Goal: Task Accomplishment & Management: Complete application form

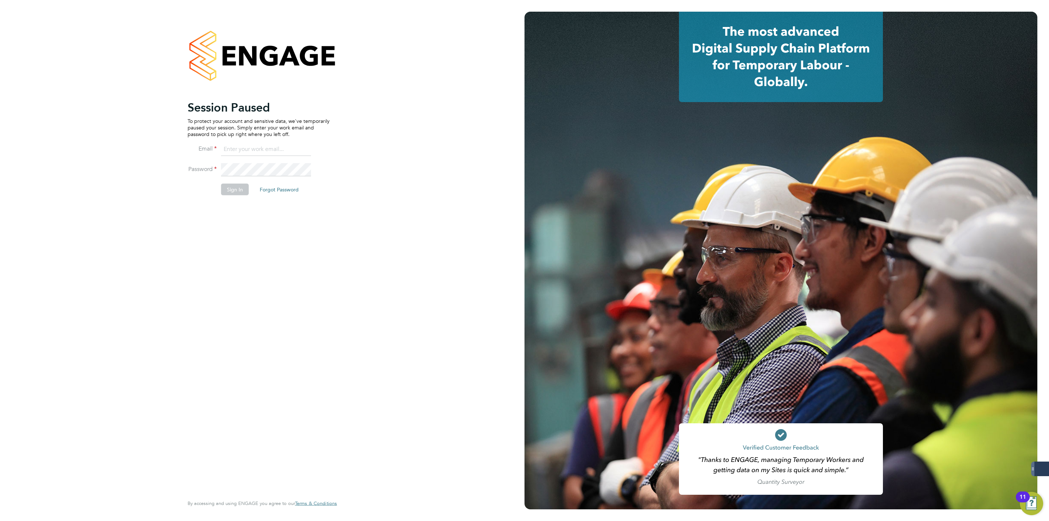
click at [273, 154] on input at bounding box center [266, 149] width 90 height 13
type input "george@mmpconsultancy.co.uk"
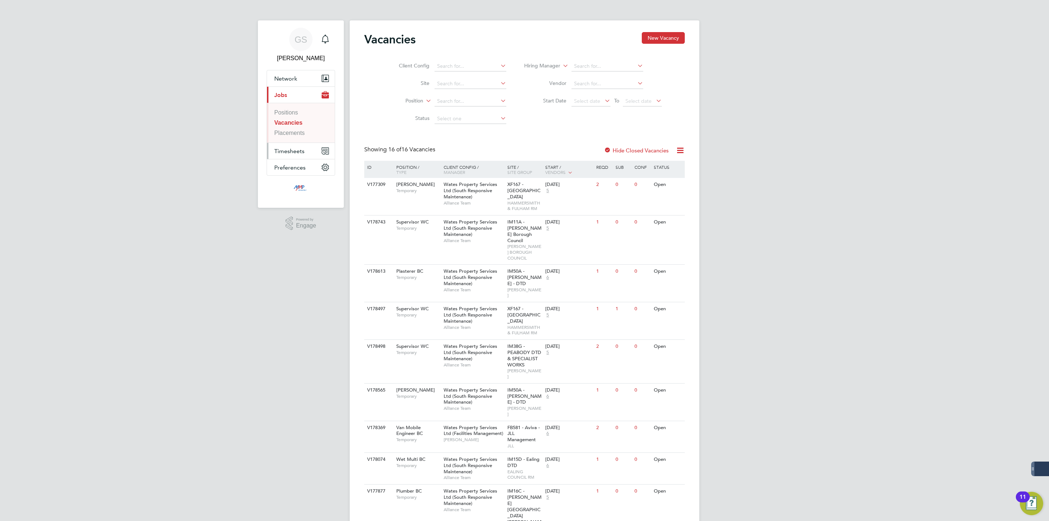
click at [305, 154] on button "Timesheets" at bounding box center [301, 151] width 68 height 16
click at [294, 129] on link "Timesheets" at bounding box center [289, 129] width 30 height 6
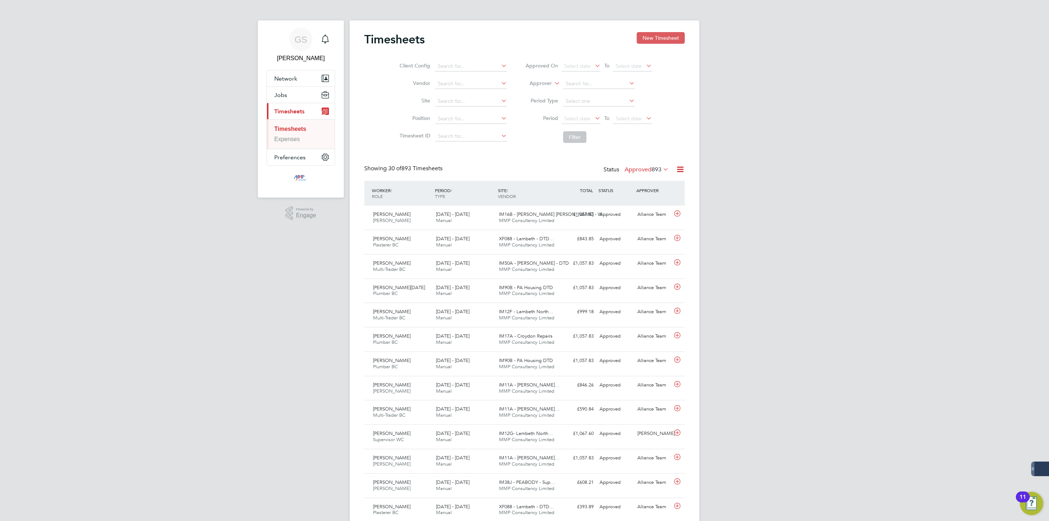
click at [653, 40] on button "New Timesheet" at bounding box center [661, 38] width 48 height 12
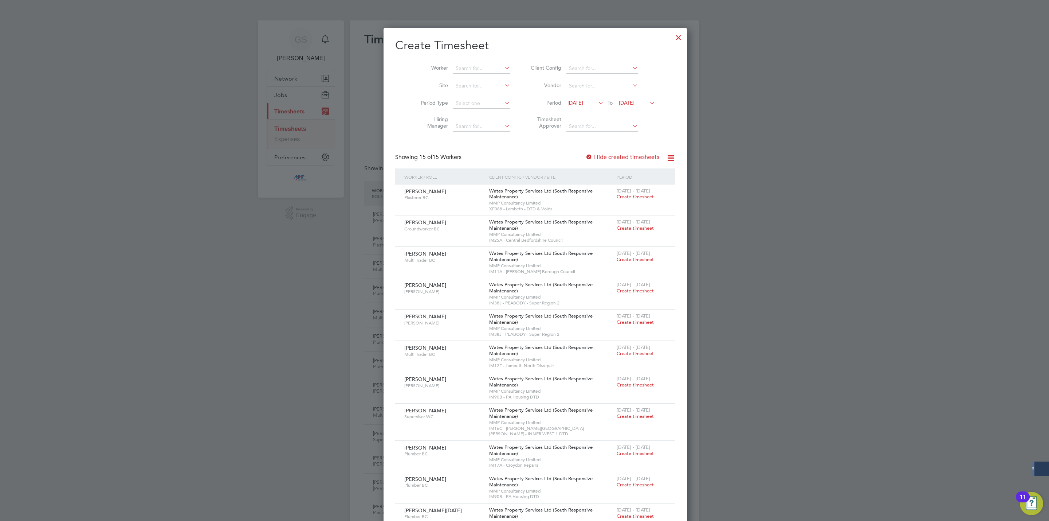
click at [672, 39] on div at bounding box center [678, 35] width 13 height 13
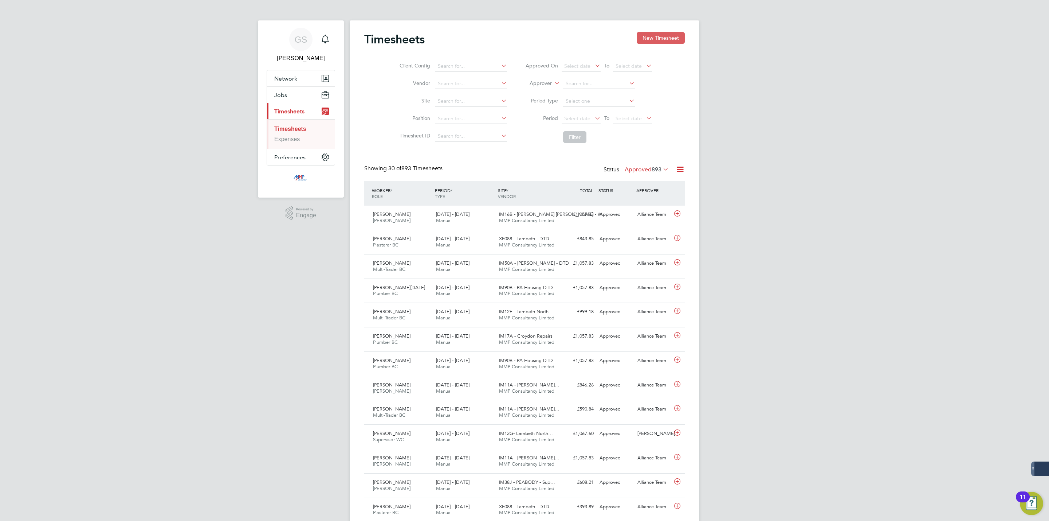
click at [654, 37] on button "New Timesheet" at bounding box center [661, 38] width 48 height 12
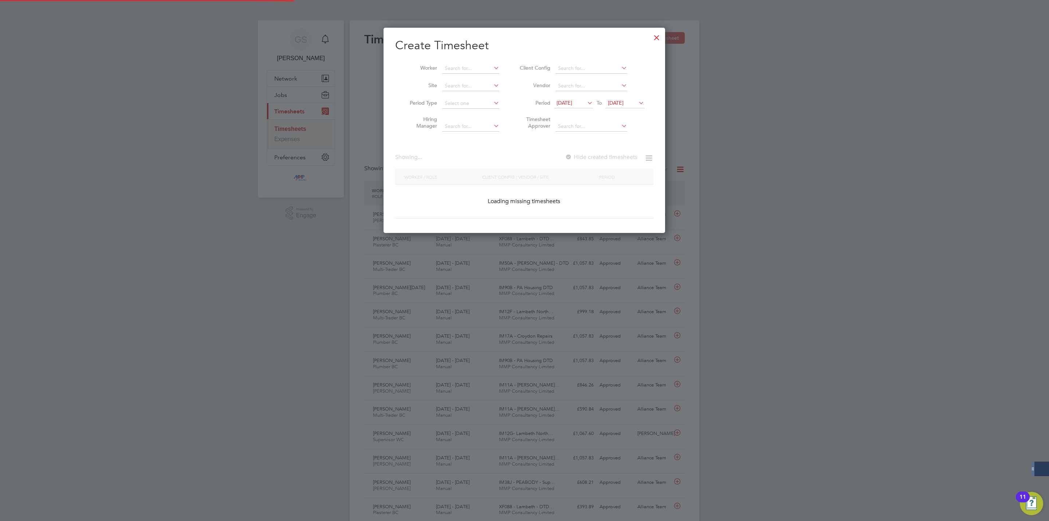
scroll to position [645, 282]
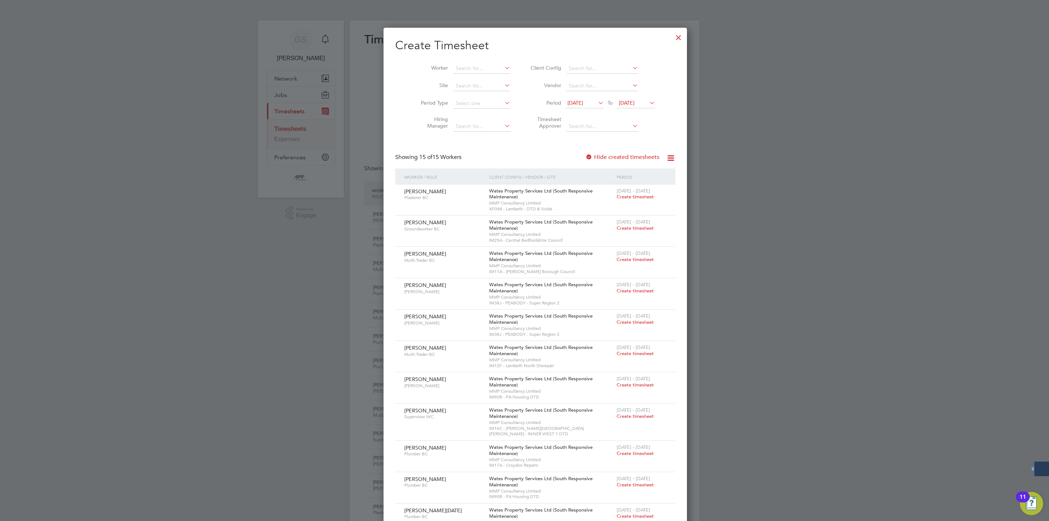
click at [672, 38] on div at bounding box center [678, 35] width 13 height 13
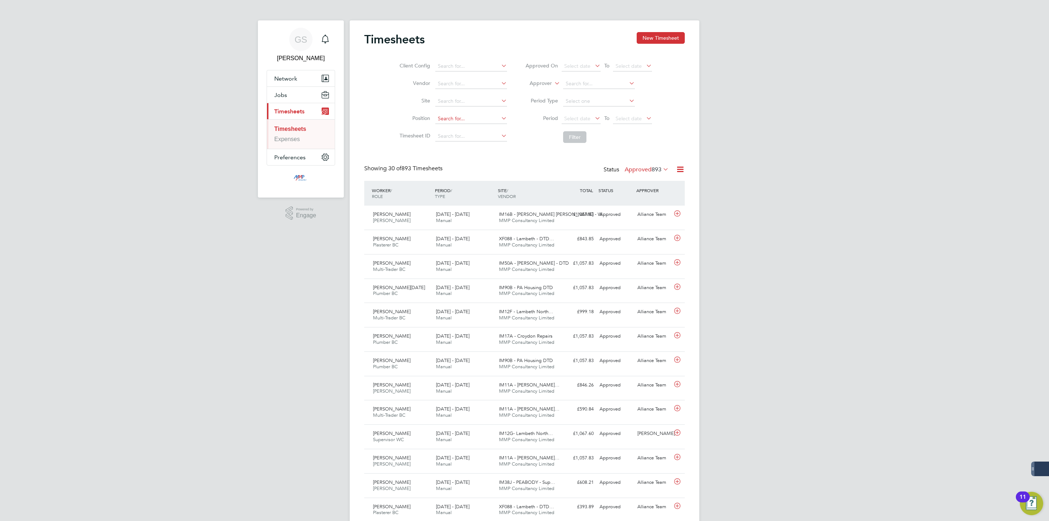
scroll to position [19, 63]
click at [286, 95] on span "Jobs" at bounding box center [280, 94] width 13 height 7
click at [290, 120] on link "Vacancies" at bounding box center [287, 122] width 27 height 6
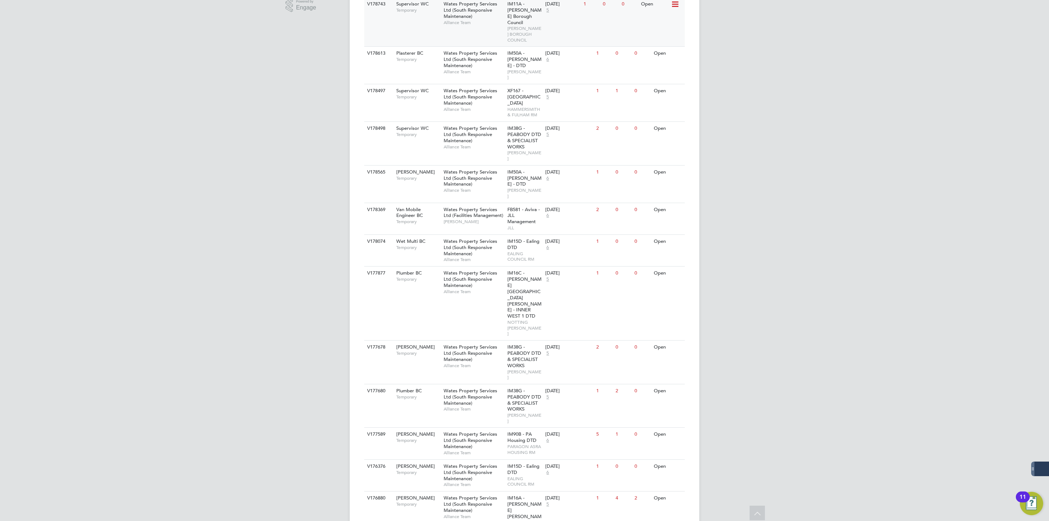
scroll to position [219, 0]
click at [495, 383] on div "Wates Property Services Ltd (South Responsive Maintenance) Alliance Team" at bounding box center [474, 398] width 64 height 31
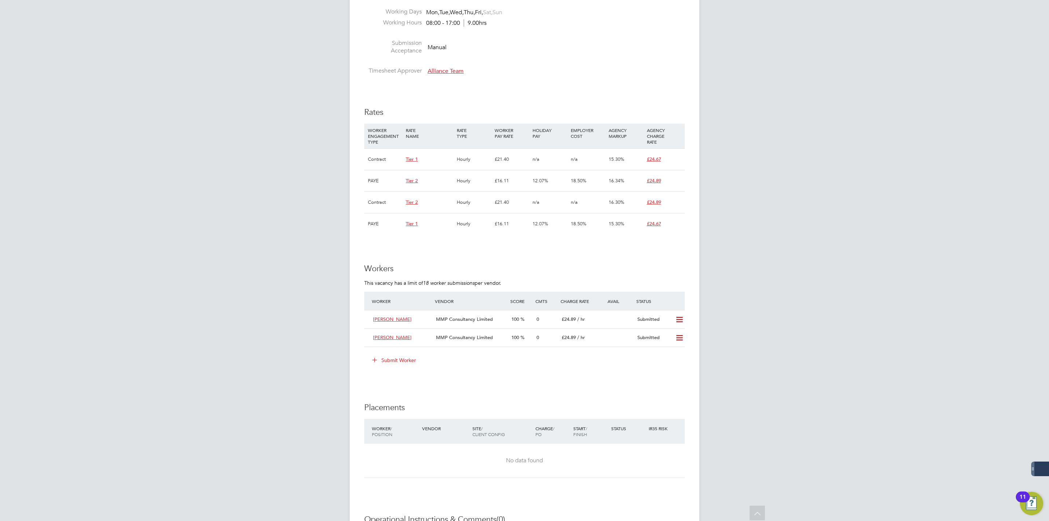
click at [401, 362] on button "Submit Worker" at bounding box center [394, 360] width 55 height 12
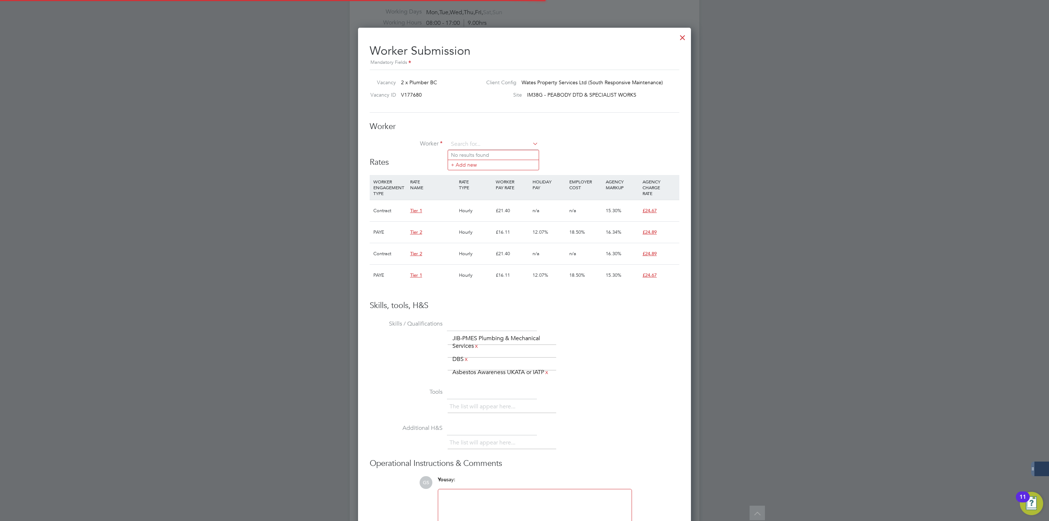
scroll to position [11, 189]
click at [473, 169] on li "+ Add new" at bounding box center [493, 165] width 91 height 10
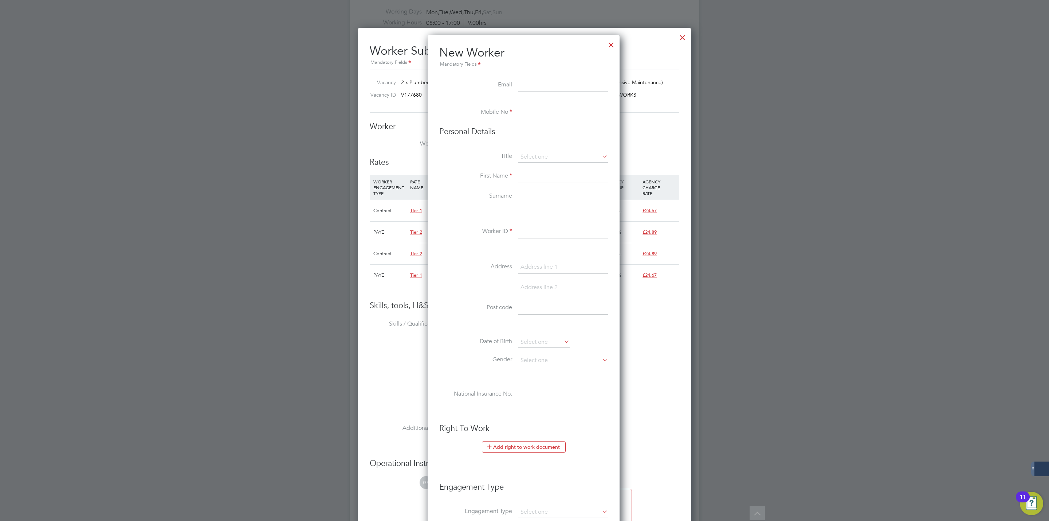
paste input "akashshah1907@gmail.com"
type input "akashshah1907@gmail.com"
click at [552, 113] on input at bounding box center [563, 112] width 90 height 13
paste input "07578523398"
type input "07578523398"
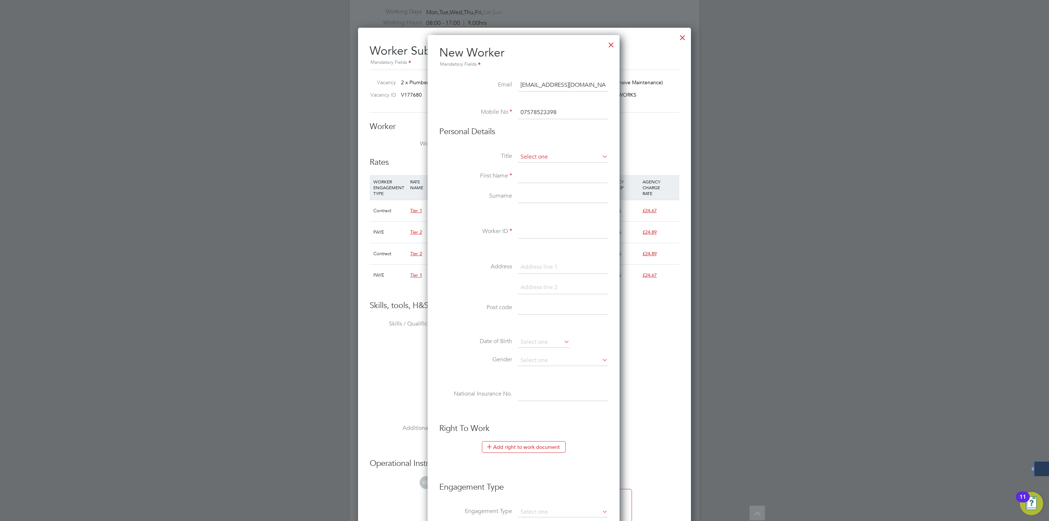
click at [558, 155] on input at bounding box center [563, 157] width 90 height 11
click at [560, 168] on li "Mr" at bounding box center [563, 167] width 91 height 9
type input "Mr"
click at [560, 177] on input at bounding box center [563, 176] width 90 height 13
type input "Aakash"
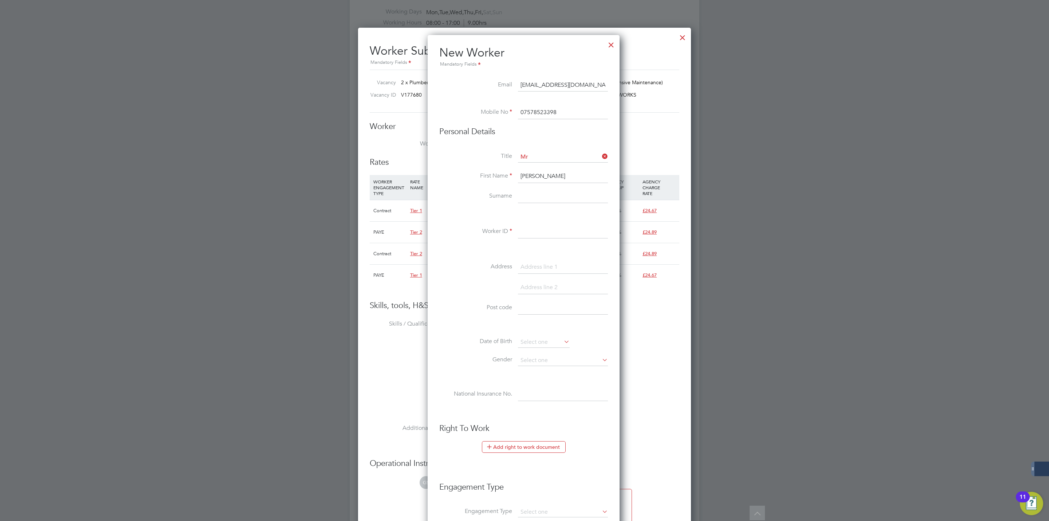
click at [560, 198] on input at bounding box center [563, 196] width 90 height 13
type input "Shah"
click at [538, 235] on input at bounding box center [563, 231] width 90 height 13
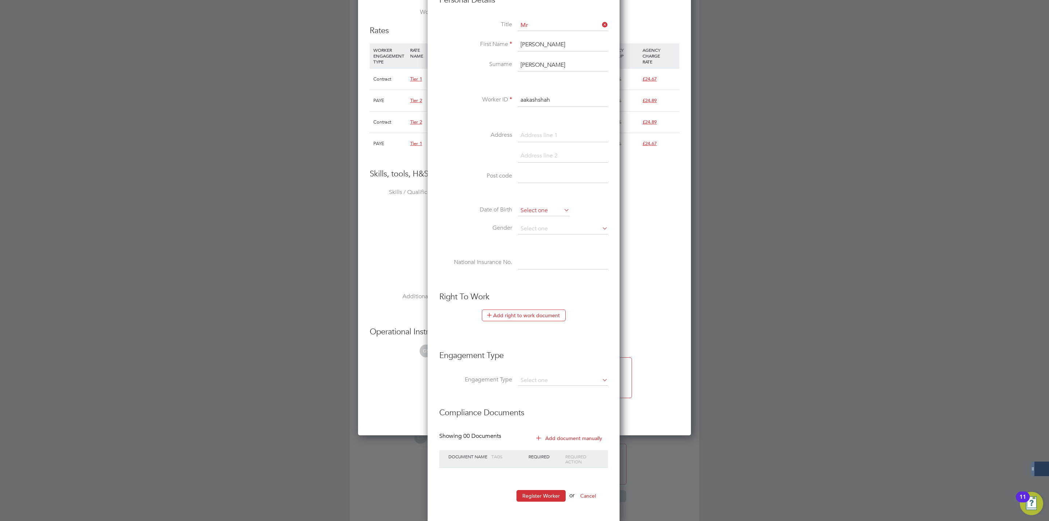
scroll to position [753, 0]
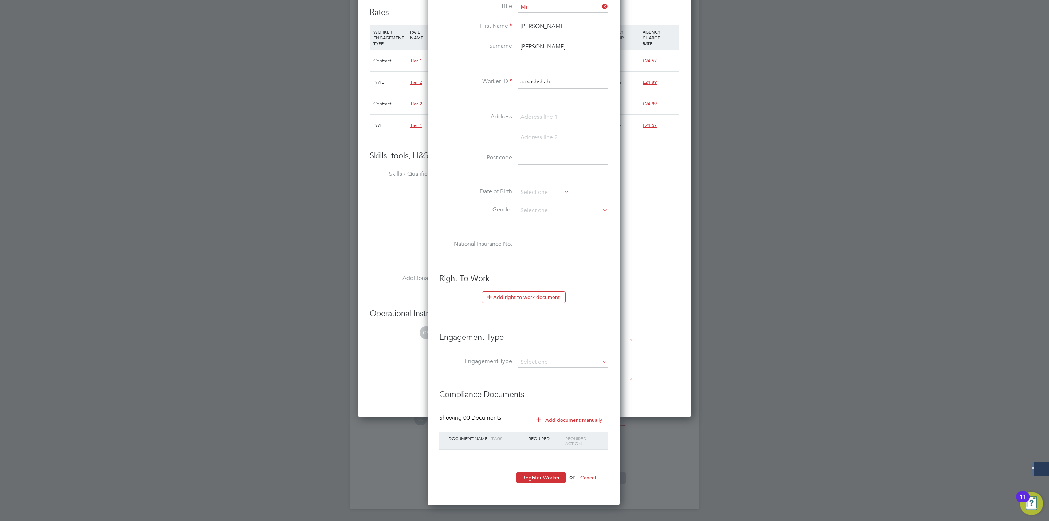
type input "aakashshah"
click at [544, 356] on li "Engagement Type" at bounding box center [523, 341] width 169 height 32
click at [546, 369] on li "Engagement Type" at bounding box center [523, 365] width 169 height 17
click at [554, 400] on li "Umbrella" at bounding box center [563, 405] width 91 height 11
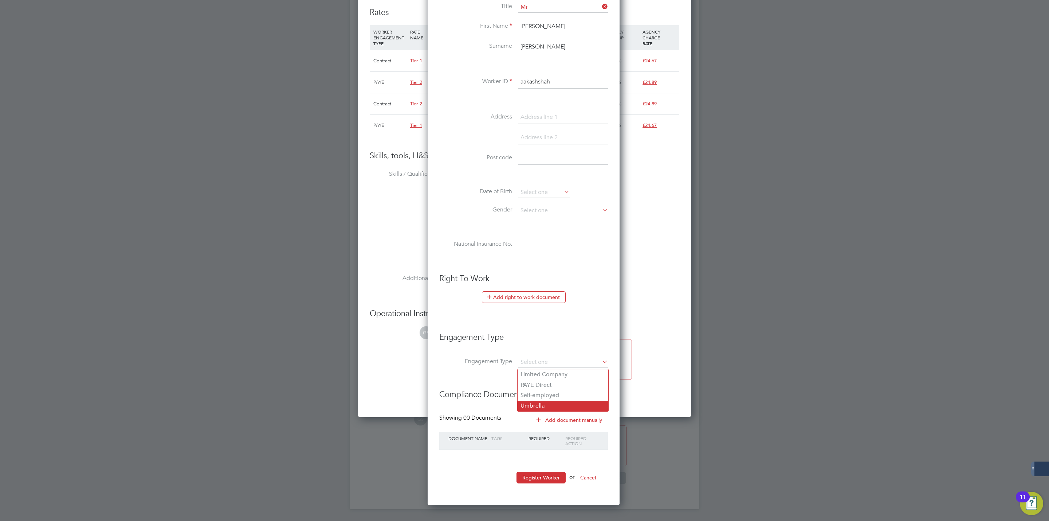
type input "Umbrella"
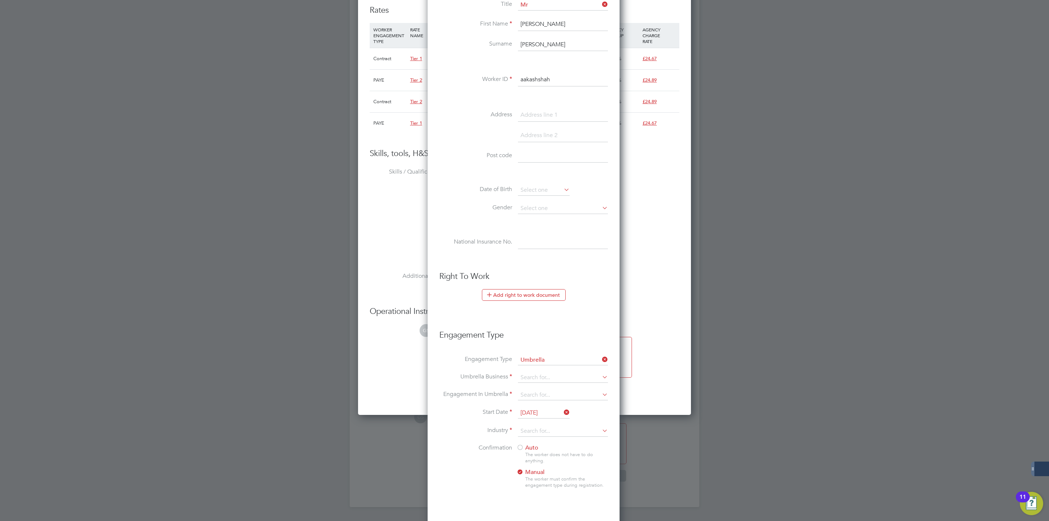
scroll to position [757, 194]
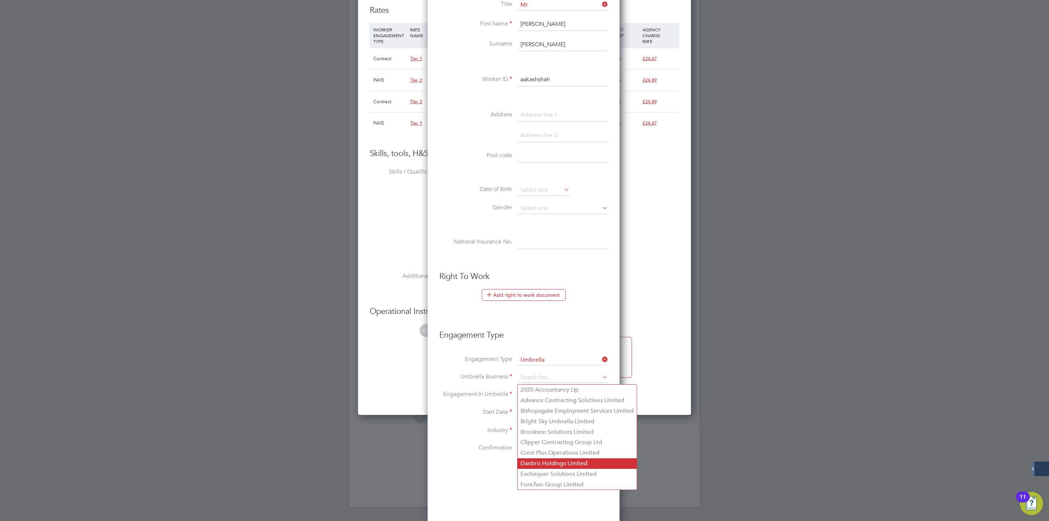
click at [554, 460] on li "Danbro Holdings Limited" at bounding box center [577, 463] width 119 height 11
type input "Danbro Holdings Limited"
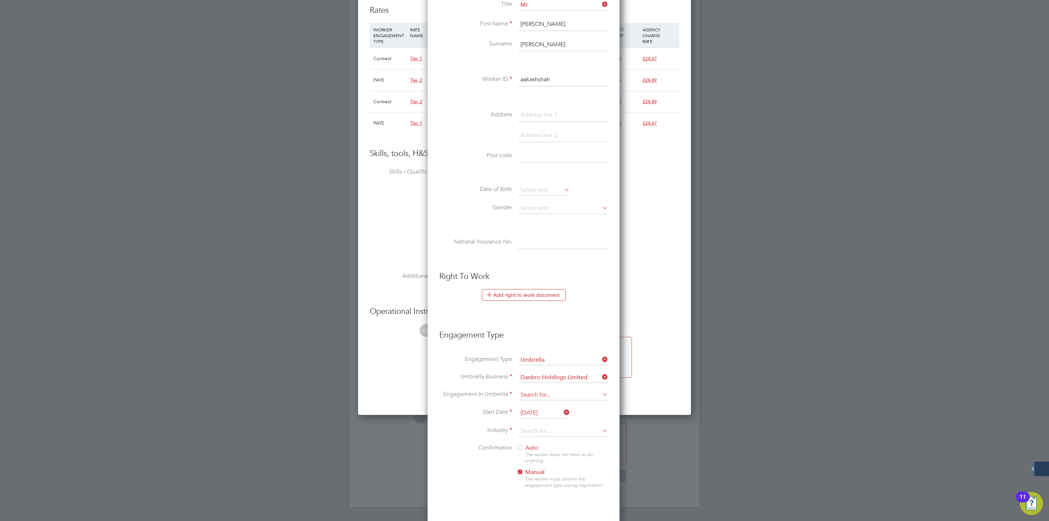
click at [554, 400] on input at bounding box center [563, 395] width 90 height 10
click at [554, 419] on li "CIS Self-employed" at bounding box center [563, 418] width 91 height 11
type input "CIS Self-employed"
click at [554, 416] on input "[DATE]" at bounding box center [544, 412] width 52 height 11
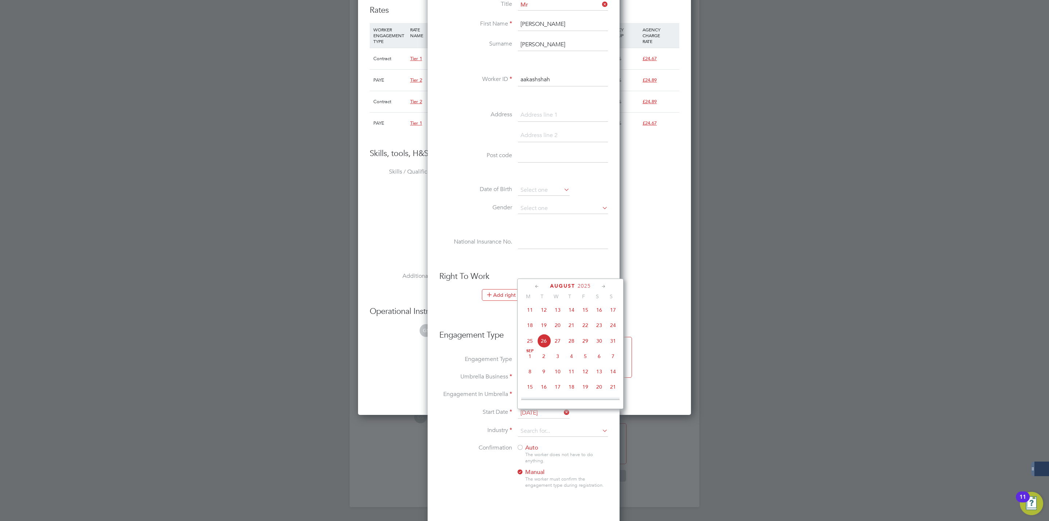
click at [543, 345] on span "26" at bounding box center [544, 341] width 14 height 14
click at [561, 434] on input at bounding box center [563, 431] width 90 height 11
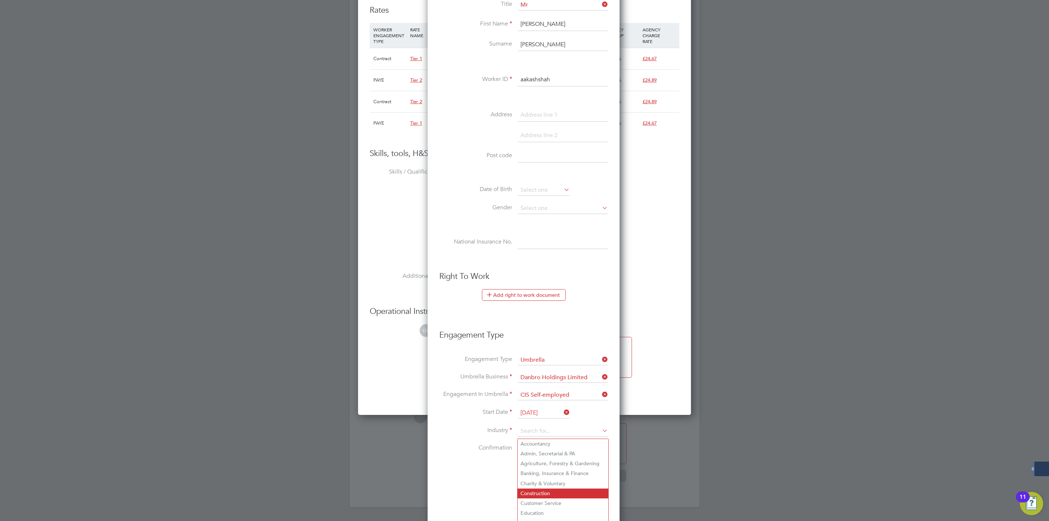
click at [549, 493] on li "Construction" at bounding box center [563, 493] width 91 height 10
type input "Construction"
click at [520, 451] on div at bounding box center [520, 447] width 7 height 7
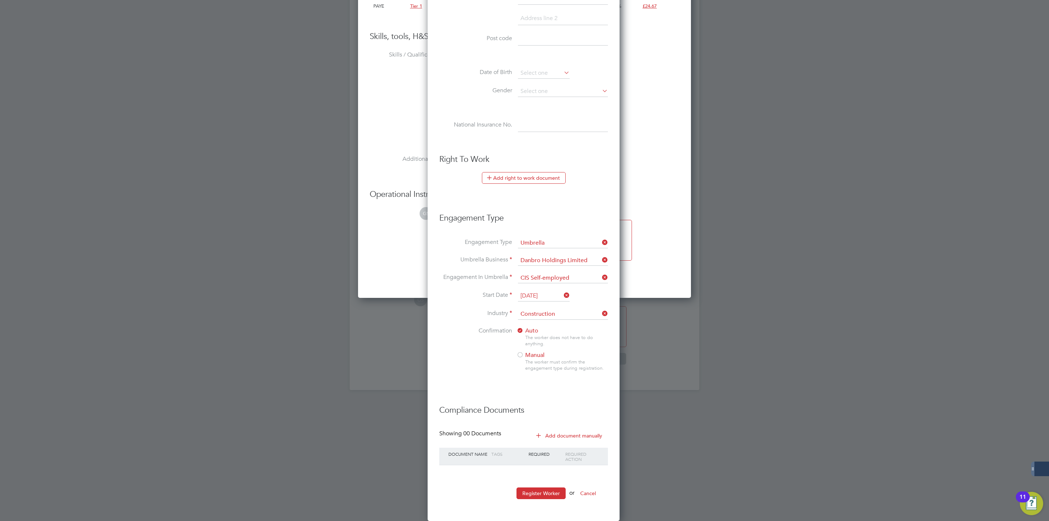
scroll to position [873, 0]
click at [550, 491] on button "Register Worker" at bounding box center [541, 493] width 49 height 12
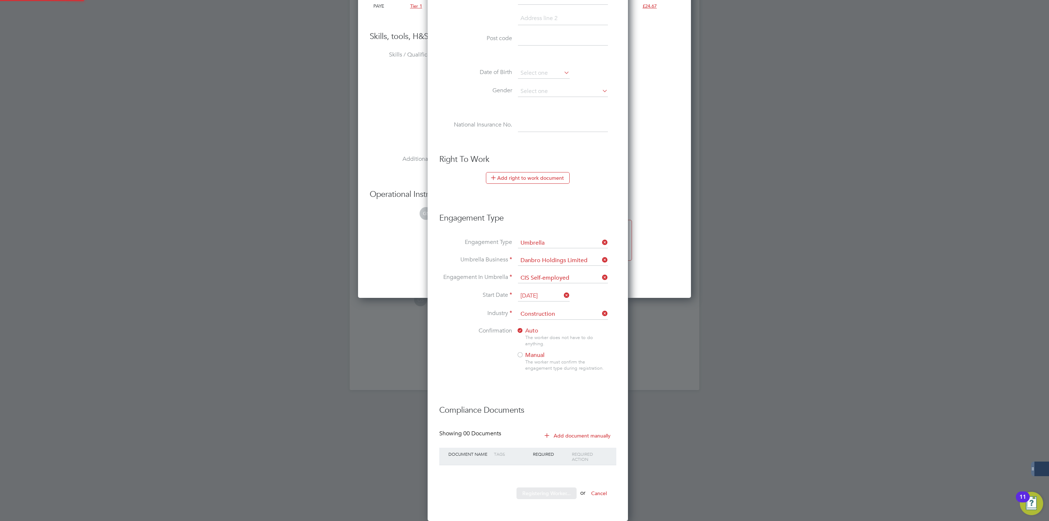
scroll to position [0, 0]
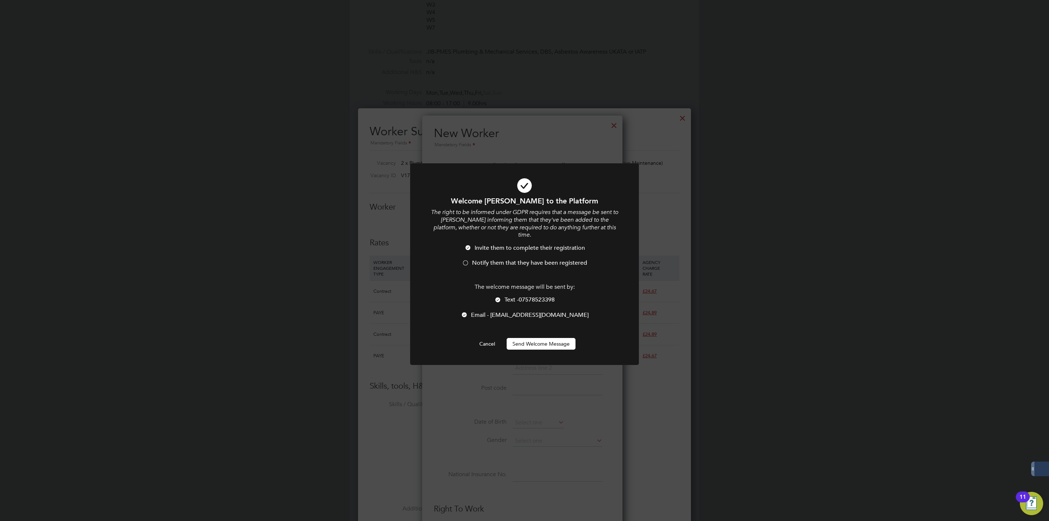
click at [462, 260] on div at bounding box center [465, 263] width 7 height 7
click at [494, 297] on div at bounding box center [497, 300] width 7 height 7
click at [527, 338] on button "Send Welcome Message" at bounding box center [541, 344] width 69 height 12
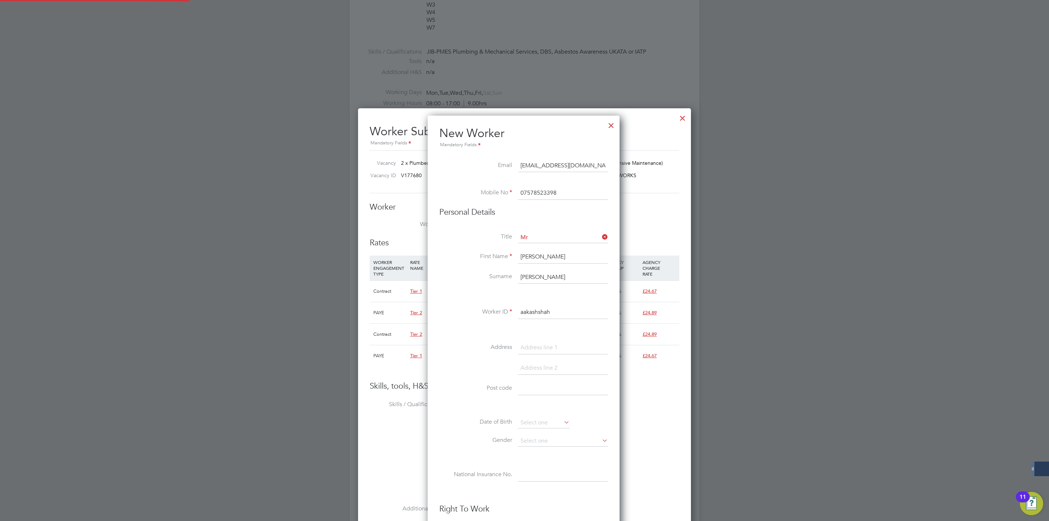
type input "Aakash Shah (aakashshah)"
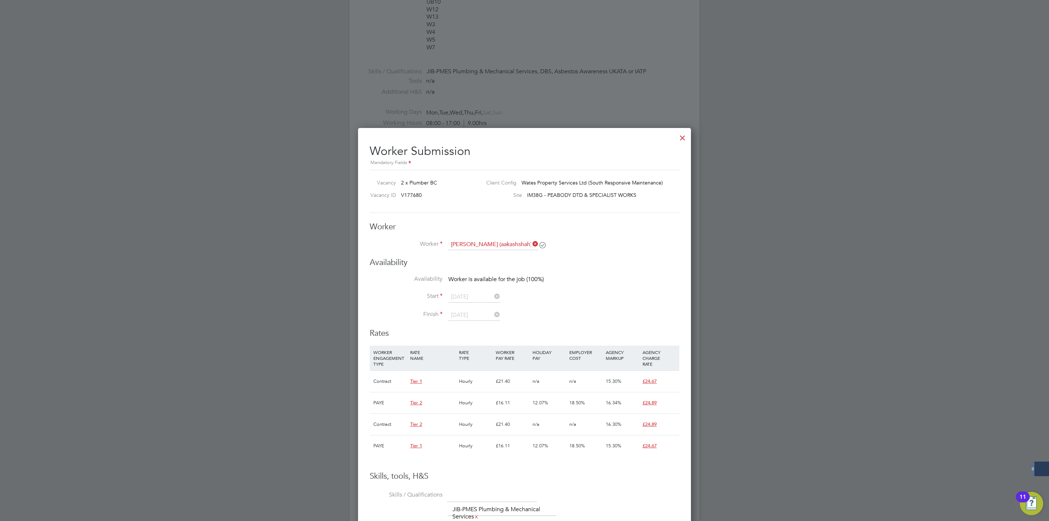
scroll to position [492, 0]
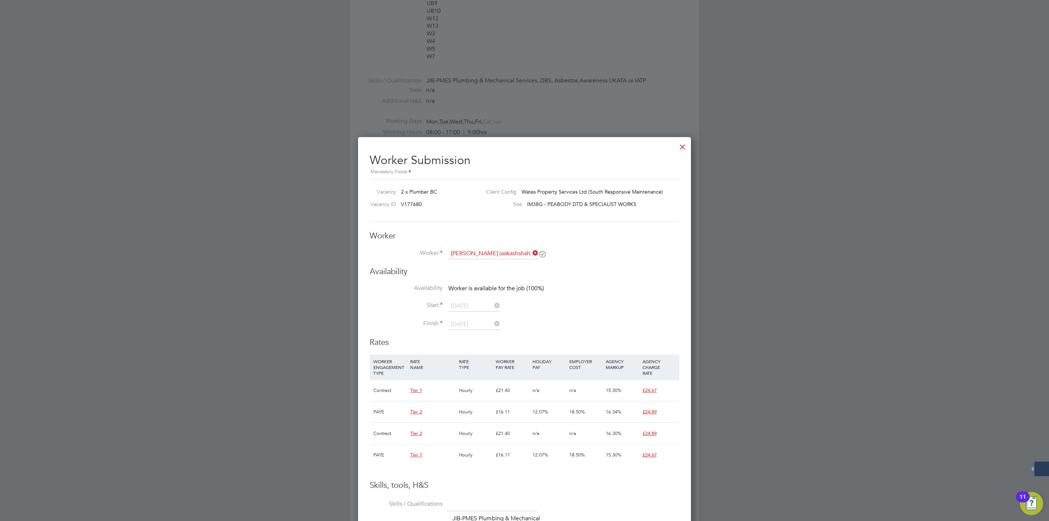
click at [684, 142] on div at bounding box center [682, 144] width 13 height 13
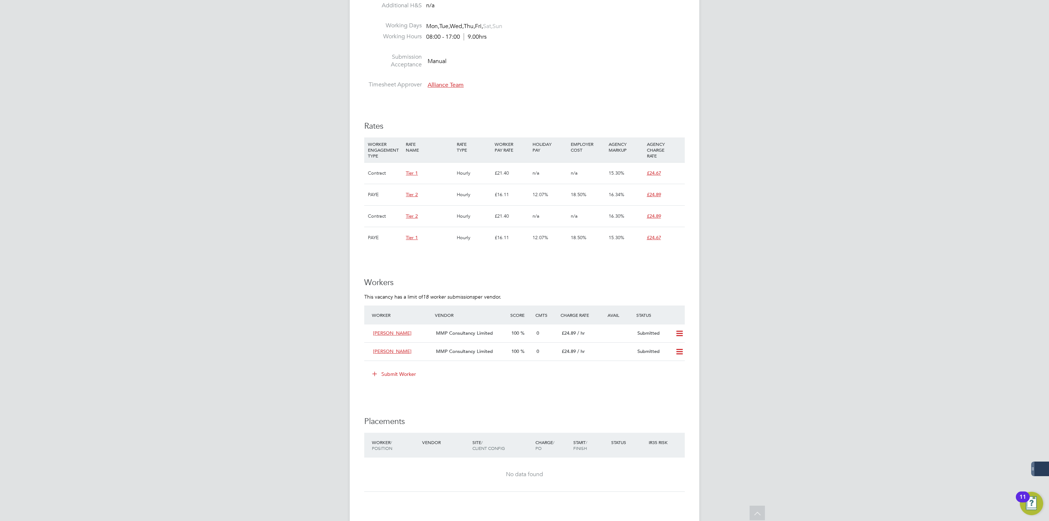
scroll to position [601, 0]
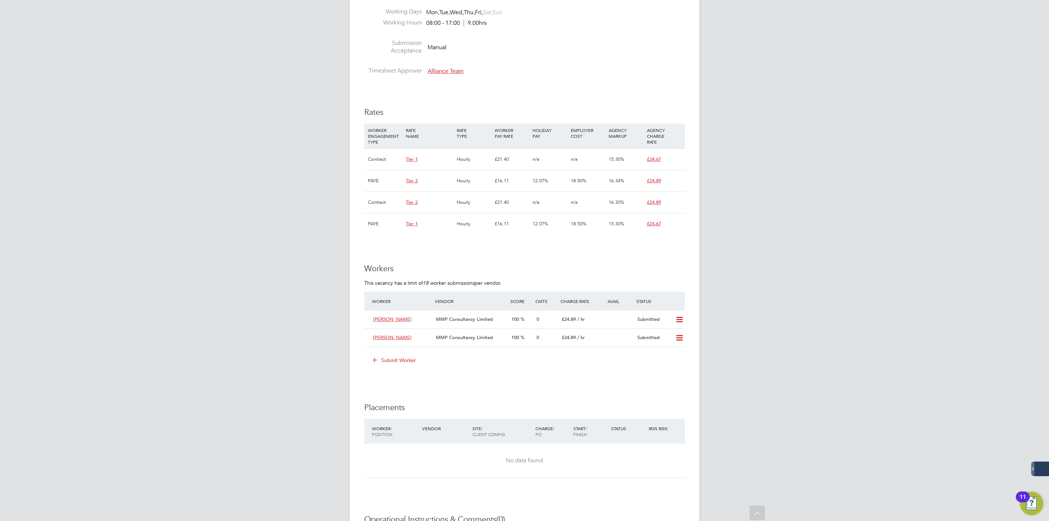
click at [400, 362] on button "Submit Worker" at bounding box center [394, 360] width 55 height 12
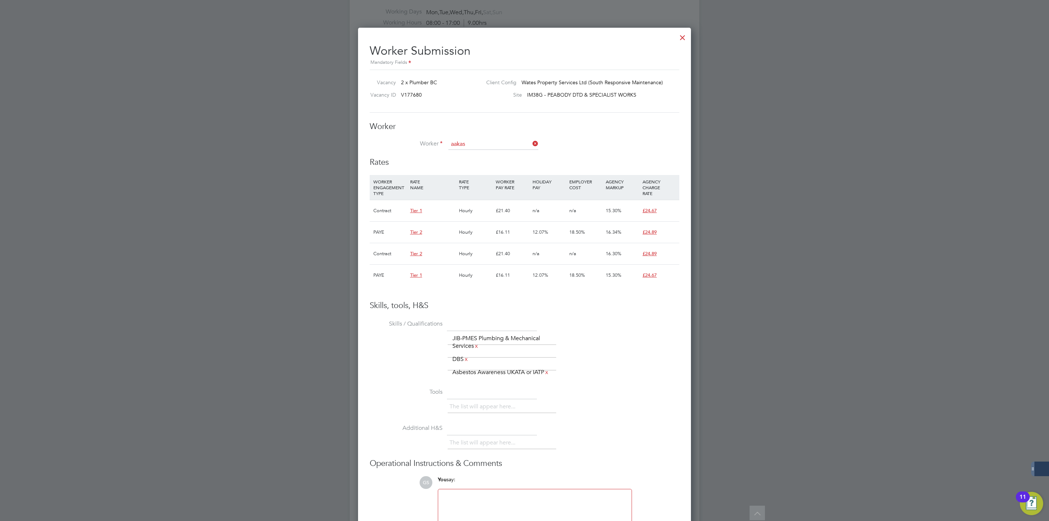
click at [489, 151] on li "Aakas h Shah (aakashshah)" at bounding box center [494, 155] width 93 height 10
type input "Aakash Shah (aakashshah)"
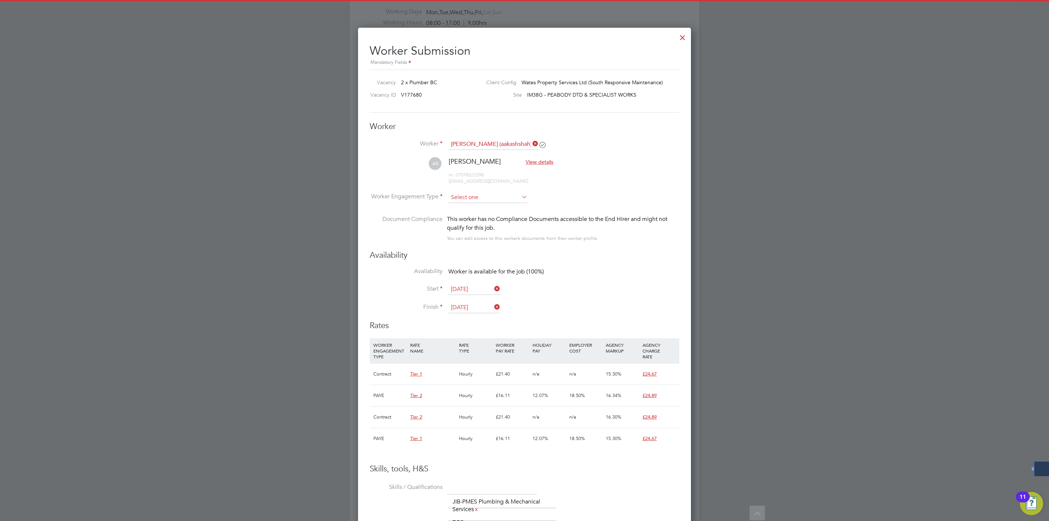
click at [475, 193] on input at bounding box center [487, 197] width 79 height 11
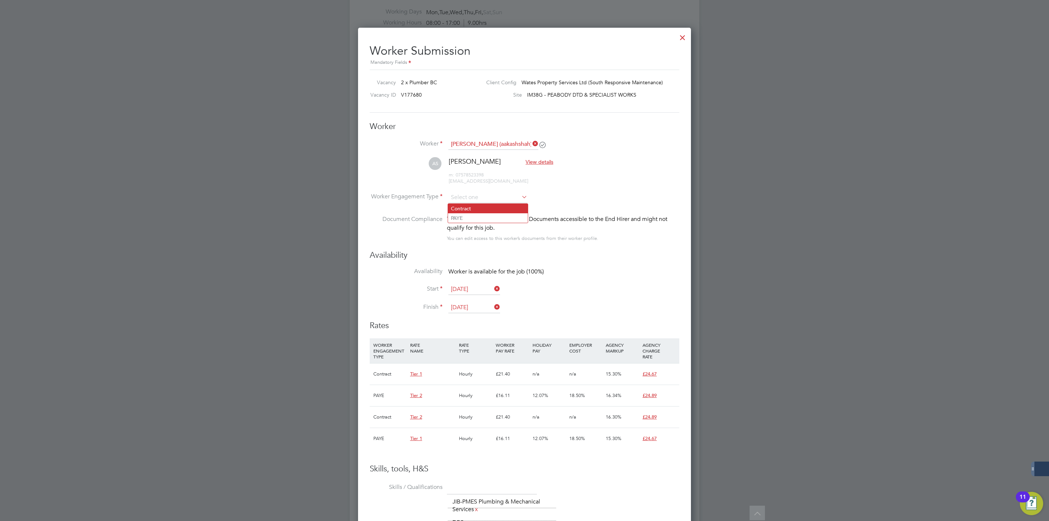
click at [476, 204] on li "Contract" at bounding box center [488, 208] width 80 height 9
type input "Contract"
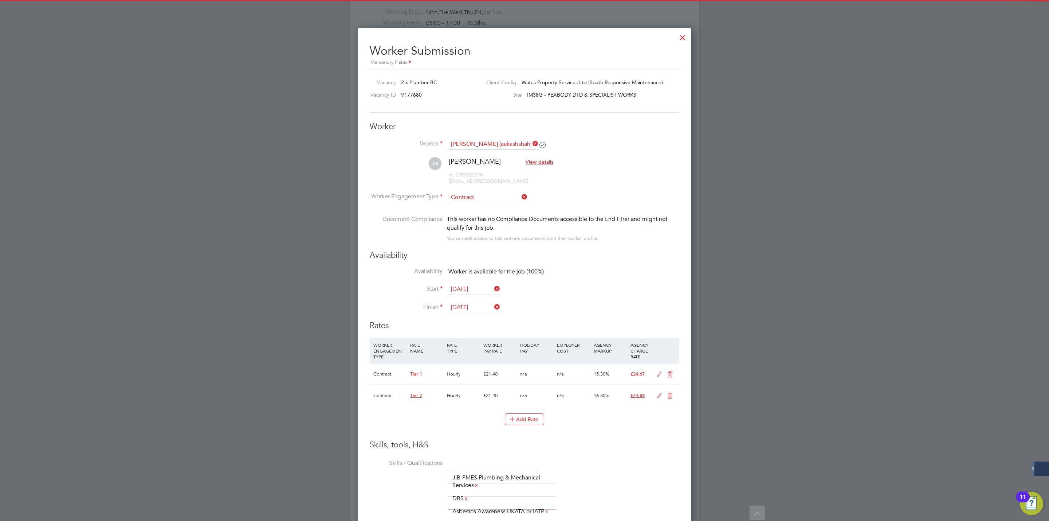
click at [467, 309] on input "14 Nov 2025" at bounding box center [474, 307] width 52 height 11
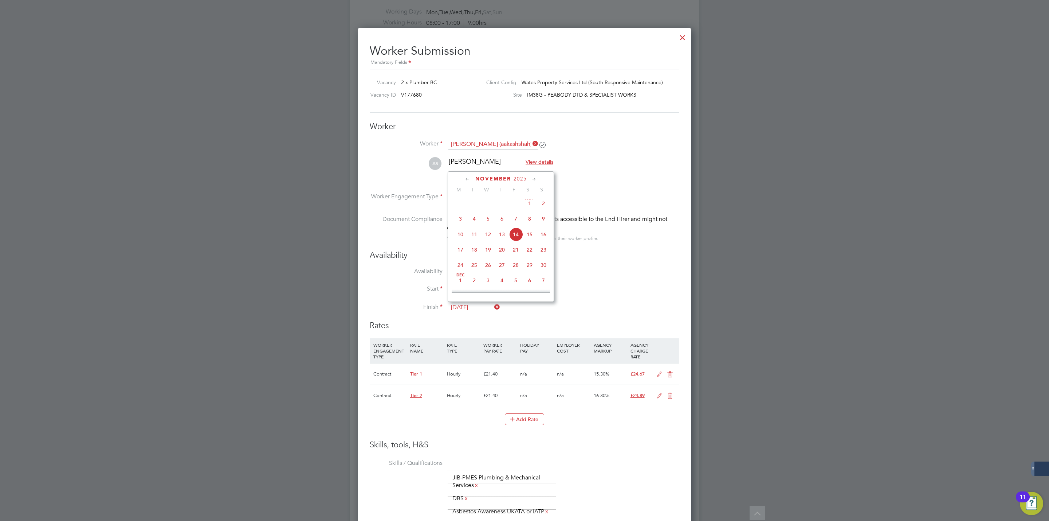
click at [533, 183] on icon at bounding box center [534, 179] width 7 height 8
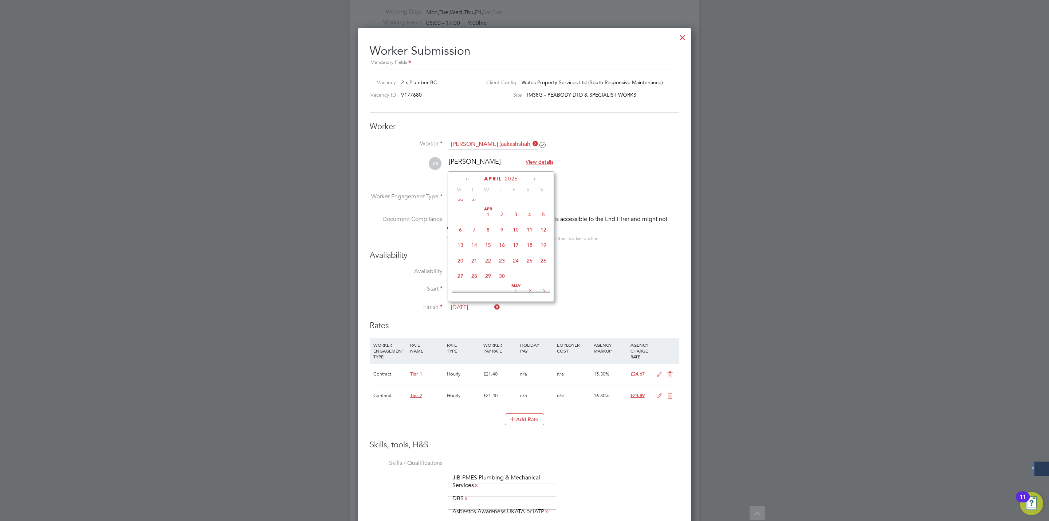
click at [533, 183] on icon at bounding box center [534, 179] width 7 height 8
click at [516, 264] on span "28" at bounding box center [516, 257] width 14 height 14
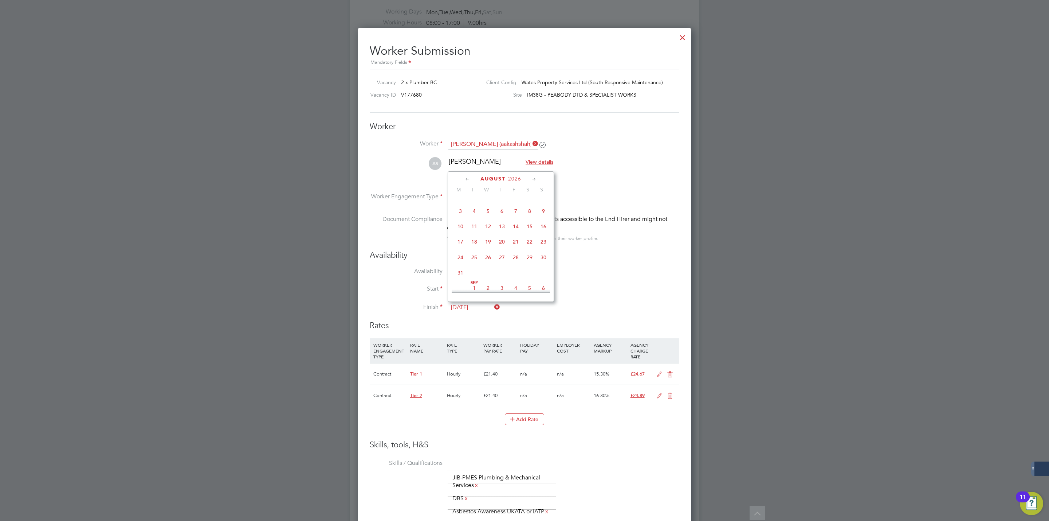
type input "28 Aug 2026"
click at [670, 374] on icon at bounding box center [670, 374] width 9 height 6
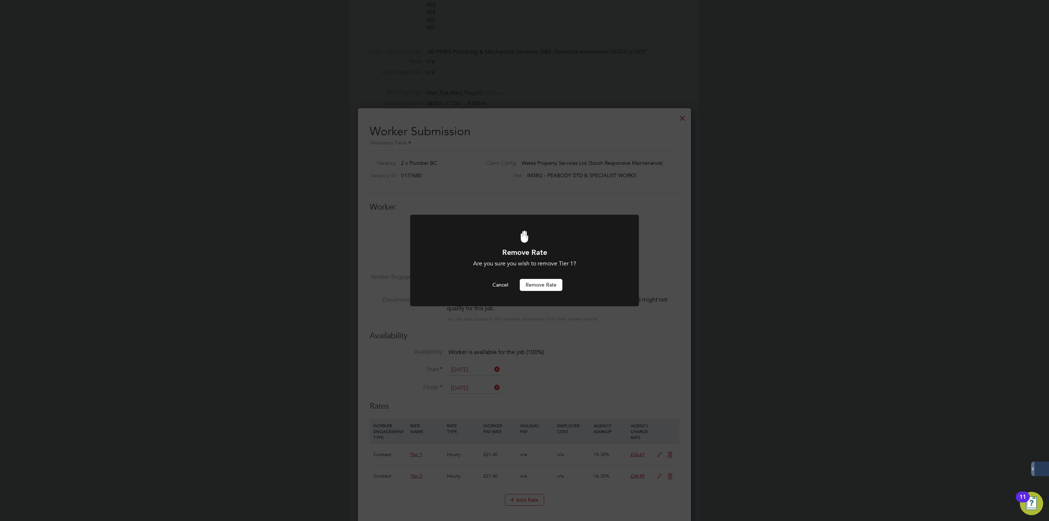
click at [551, 281] on button "Remove rate" at bounding box center [541, 285] width 43 height 12
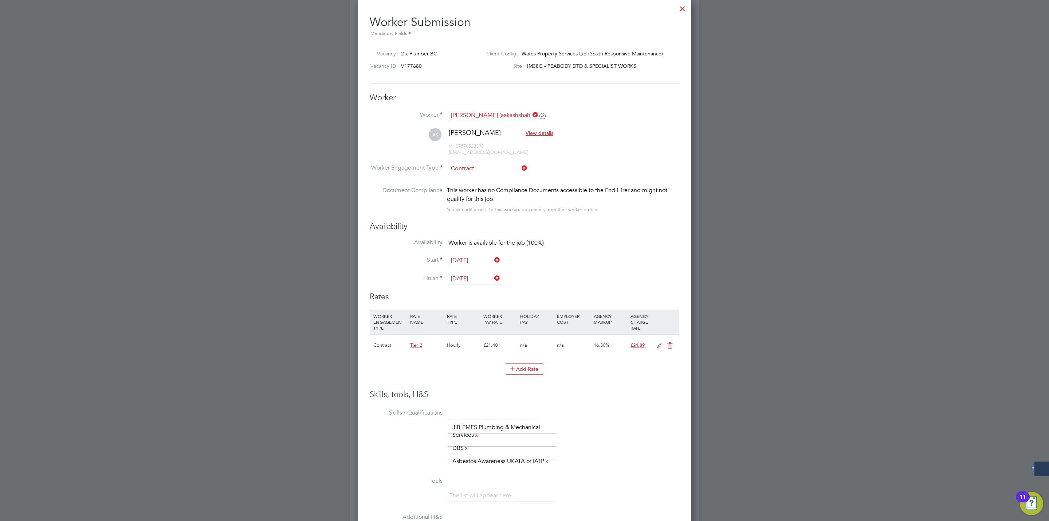
click at [658, 344] on icon at bounding box center [659, 345] width 9 height 6
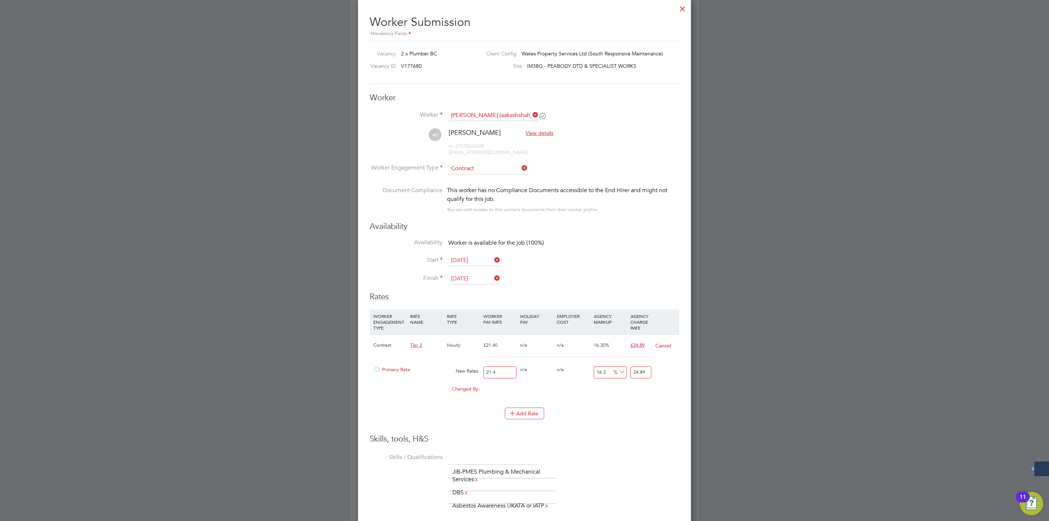
click at [375, 369] on div at bounding box center [376, 371] width 7 height 5
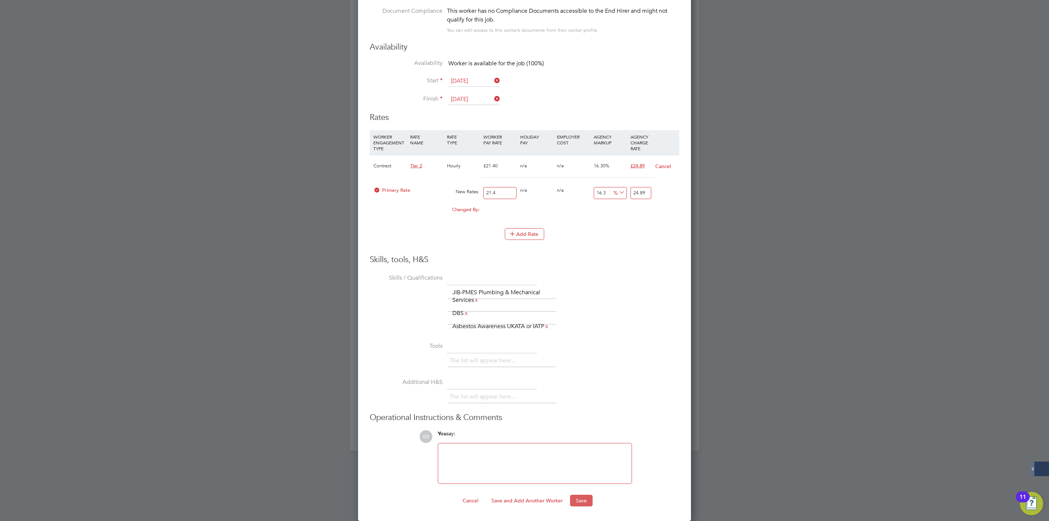
click at [581, 502] on button "Save" at bounding box center [581, 500] width 23 height 12
